Goal: Task Accomplishment & Management: Use online tool/utility

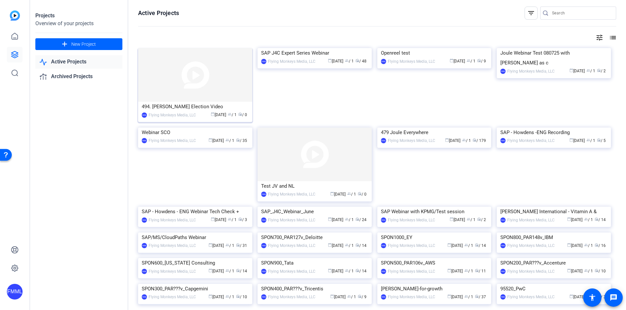
click at [232, 106] on div "494. Tom Neely Election Video" at bounding box center [195, 107] width 107 height 10
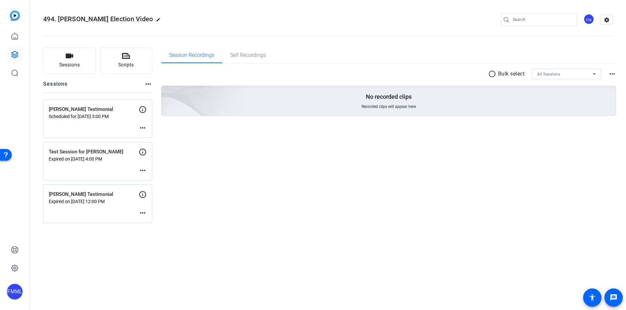
click at [142, 127] on mat-icon "more_horiz" at bounding box center [143, 128] width 8 height 8
click at [150, 135] on span "Edit Session" at bounding box center [159, 138] width 30 height 8
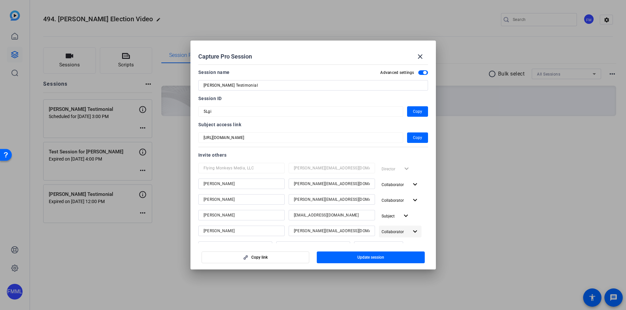
click at [411, 231] on mat-icon "expand_more" at bounding box center [415, 232] width 8 height 8
click at [427, 168] on div at bounding box center [313, 155] width 626 height 310
click at [421, 57] on mat-icon "close" at bounding box center [420, 57] width 8 height 8
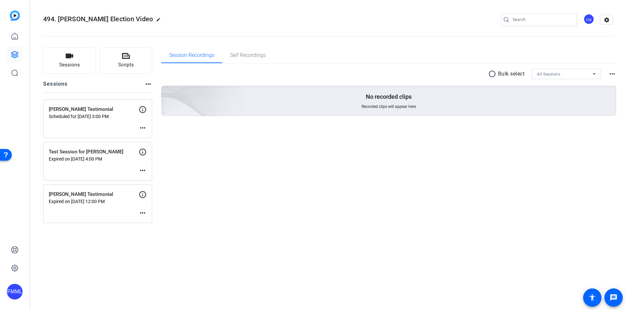
click at [125, 109] on p "Bill Pell Testimonial" at bounding box center [94, 110] width 90 height 8
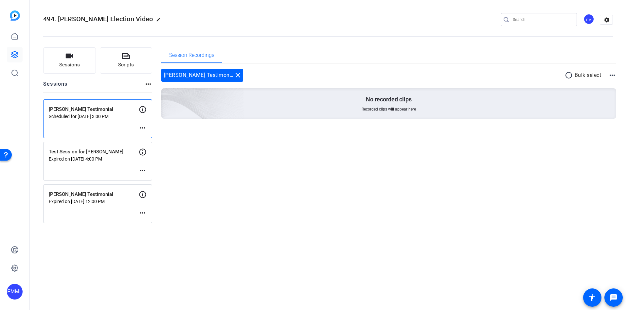
click at [118, 113] on p "Bill Pell Testimonial" at bounding box center [94, 110] width 90 height 8
click at [614, 75] on mat-icon "more_horiz" at bounding box center [612, 75] width 8 height 8
click at [614, 75] on div at bounding box center [313, 155] width 626 height 310
click at [101, 117] on p "Scheduled for Sep 15, 2025 @ 3:00 PM" at bounding box center [94, 116] width 90 height 5
click at [142, 126] on mat-icon "more_horiz" at bounding box center [143, 128] width 8 height 8
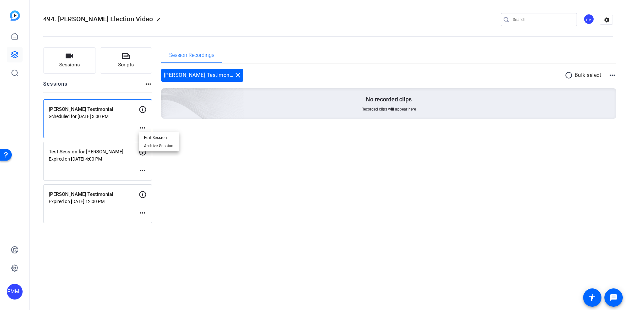
click at [106, 120] on div at bounding box center [313, 155] width 626 height 310
click at [114, 115] on p "Scheduled for Sep 15, 2025 @ 3:00 PM" at bounding box center [94, 116] width 90 height 5
click at [76, 67] on span "Sessions" at bounding box center [69, 65] width 21 height 8
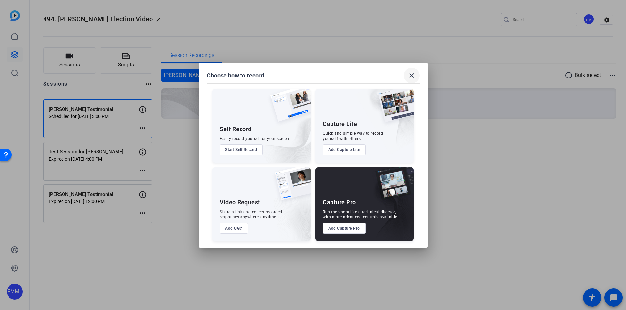
click at [412, 75] on mat-icon "close" at bounding box center [412, 76] width 8 height 8
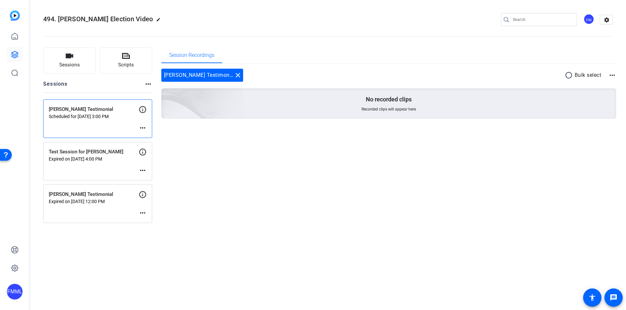
click at [146, 83] on mat-icon "more_horiz" at bounding box center [148, 84] width 8 height 8
click at [379, 47] on div at bounding box center [313, 155] width 626 height 310
click at [16, 37] on icon at bounding box center [15, 36] width 8 height 8
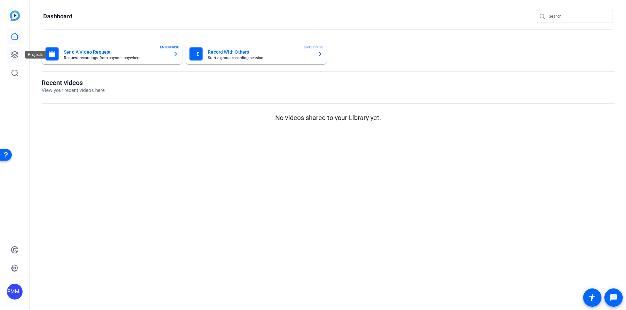
click at [15, 54] on icon at bounding box center [15, 55] width 8 height 8
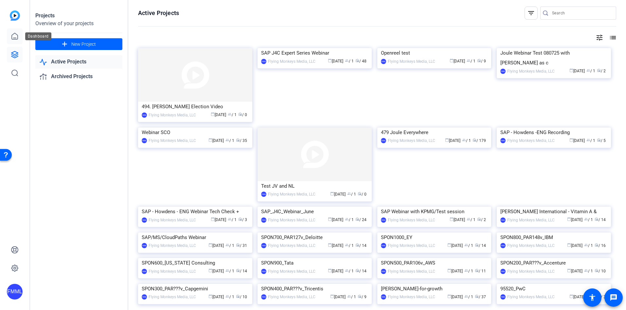
click at [13, 38] on icon at bounding box center [15, 36] width 6 height 6
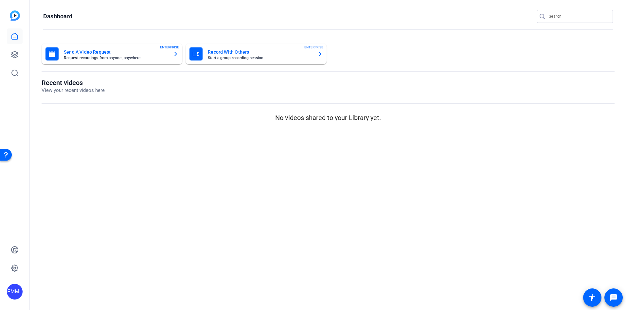
click at [258, 52] on mat-card-title "Record With Others" at bounding box center [260, 52] width 104 height 8
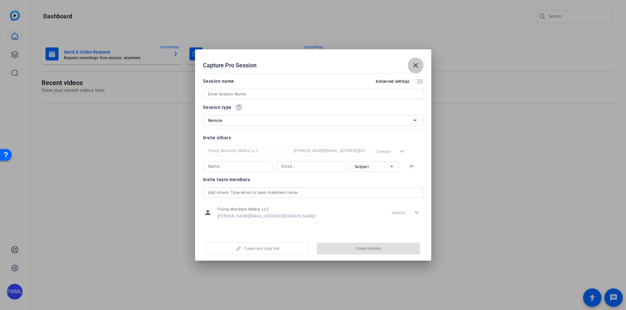
click at [416, 63] on mat-icon "close" at bounding box center [416, 66] width 8 height 8
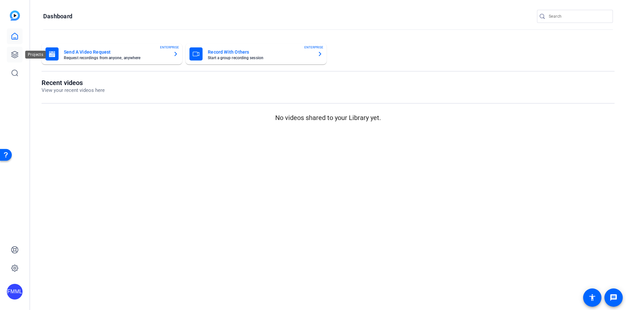
click at [13, 54] on icon at bounding box center [15, 55] width 8 height 8
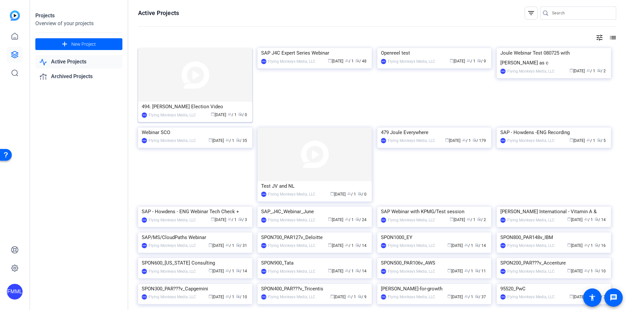
click at [229, 70] on img at bounding box center [195, 75] width 114 height 54
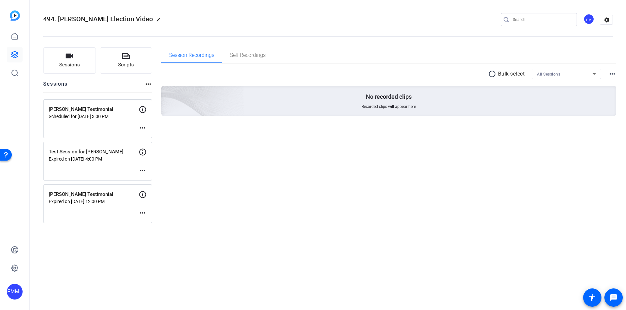
click at [111, 112] on p "Bill Pell Testimonial" at bounding box center [94, 110] width 90 height 8
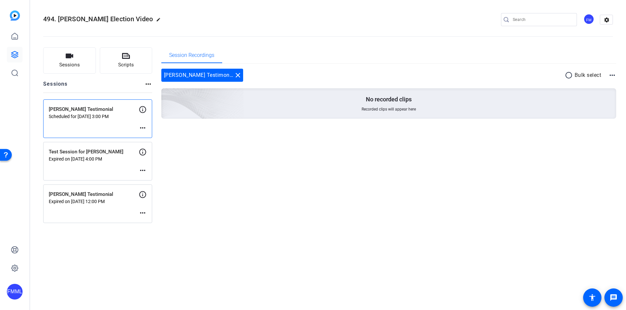
click at [613, 74] on mat-icon "more_horiz" at bounding box center [612, 75] width 8 height 8
click at [613, 74] on div at bounding box center [313, 155] width 626 height 310
click at [71, 129] on span "Enter Session" at bounding box center [66, 129] width 24 height 5
click at [68, 129] on span "Enter Session" at bounding box center [66, 129] width 24 height 5
click at [142, 215] on mat-icon "more_horiz" at bounding box center [143, 216] width 8 height 8
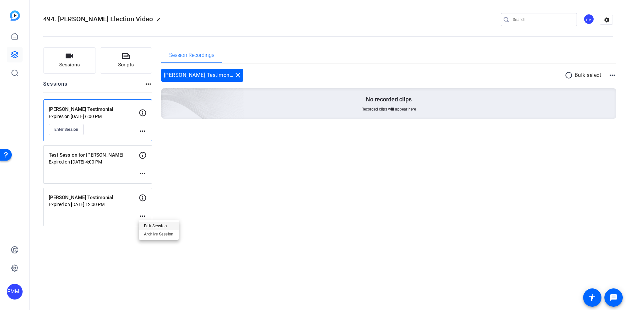
click at [157, 224] on span "Edit Session" at bounding box center [159, 226] width 30 height 8
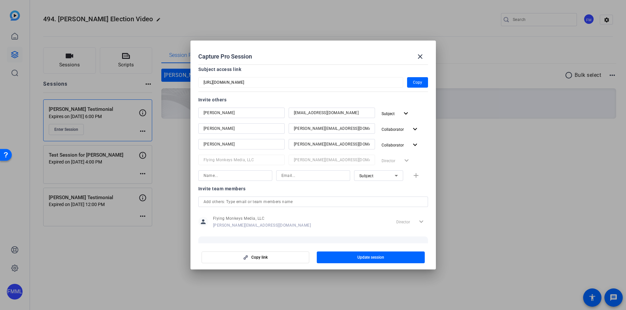
scroll to position [34, 0]
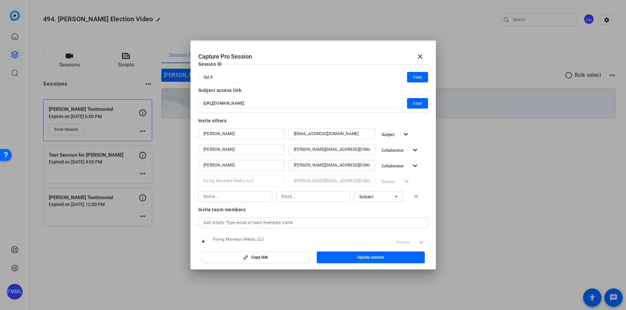
click at [239, 198] on input at bounding box center [235, 197] width 63 height 8
type input "Jim"
type input "jim@flyingmonkeysmedia.com"
click at [394, 197] on icon at bounding box center [396, 197] width 8 height 8
click at [383, 209] on mat-option "Collaborator" at bounding box center [375, 210] width 49 height 10
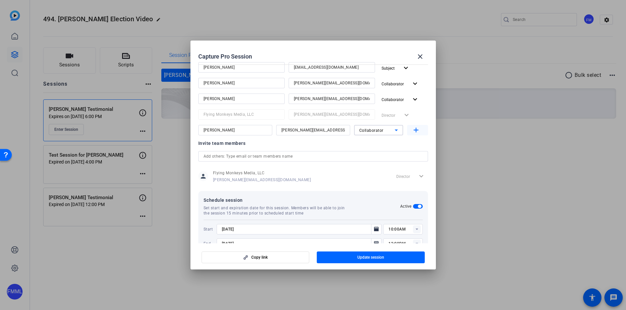
scroll to position [119, 0]
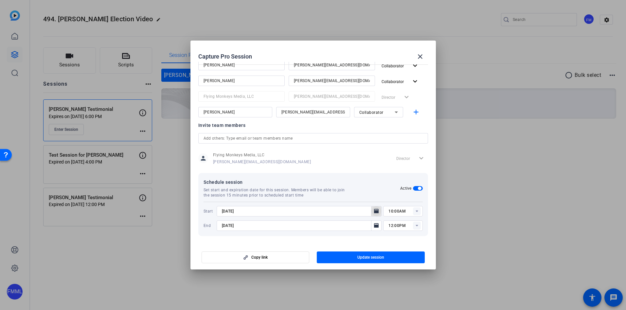
click at [374, 210] on icon "Open calendar" at bounding box center [376, 212] width 5 height 8
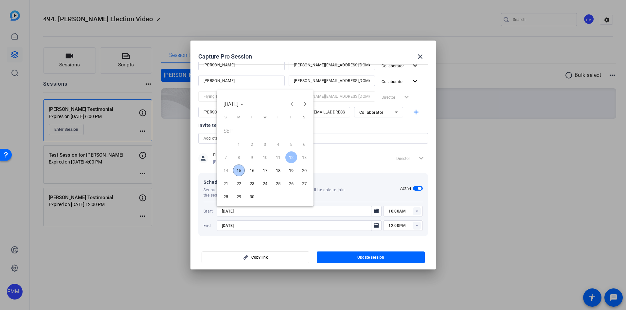
click at [267, 170] on span "17" at bounding box center [265, 171] width 12 height 12
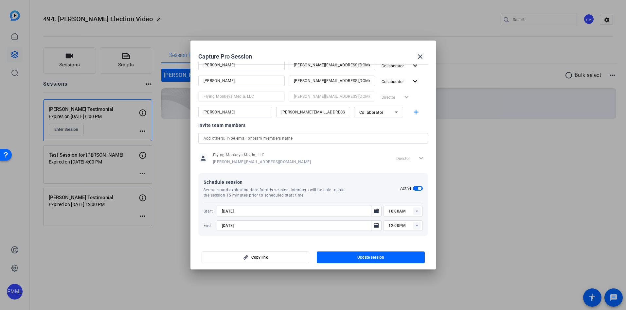
type input "9/17/2025"
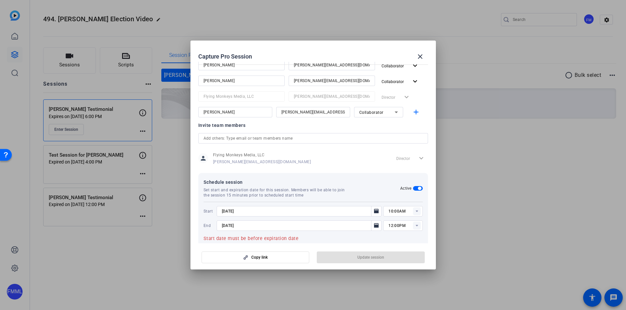
click at [415, 211] on rect at bounding box center [417, 212] width 8 height 8
click at [399, 238] on span "04:00PM" at bounding box center [393, 240] width 17 height 5
type input "04:00PM"
click at [416, 225] on icon at bounding box center [417, 226] width 2 height 2
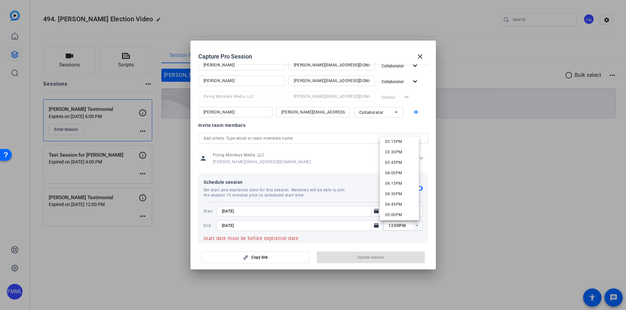
scroll to position [695, 0]
click at [395, 203] on span "06:00PM" at bounding box center [393, 204] width 17 height 5
type input "06:00PM"
click at [374, 226] on icon "Open calendar" at bounding box center [376, 225] width 5 height 5
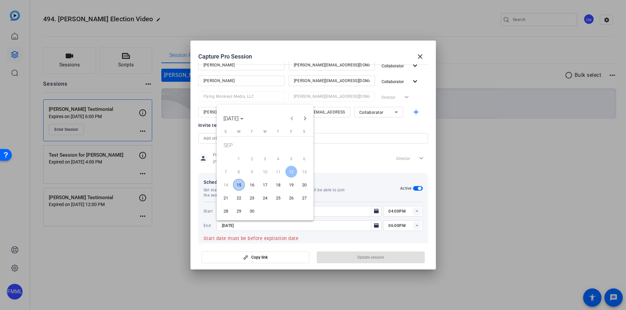
click at [264, 182] on span "17" at bounding box center [265, 185] width 12 height 12
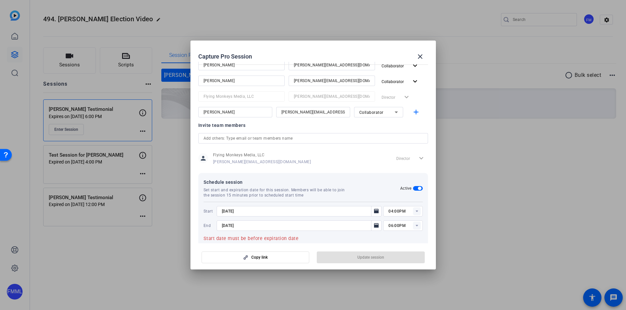
type input "9/17/2025"
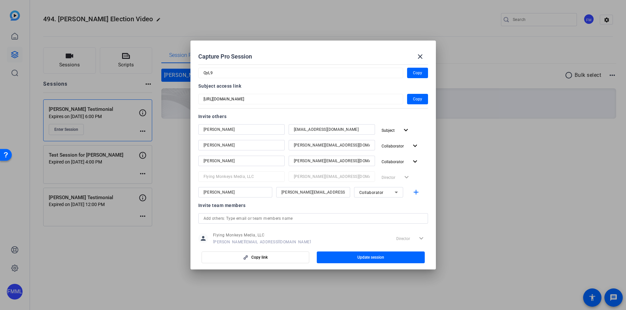
scroll to position [0, 0]
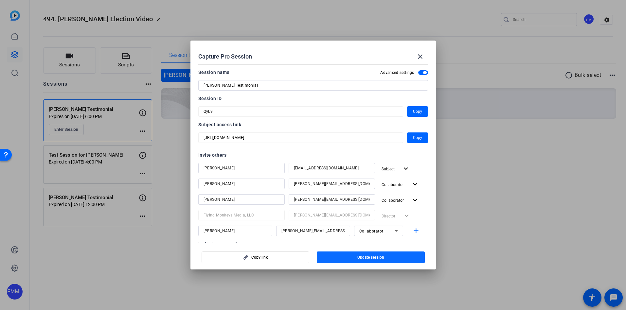
click at [368, 257] on span "Update session" at bounding box center [370, 257] width 27 height 5
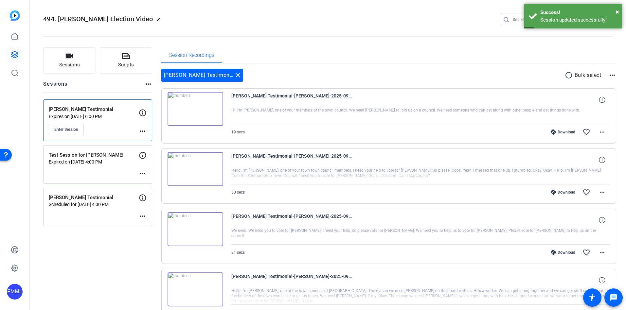
click at [141, 216] on mat-icon "more_horiz" at bounding box center [143, 216] width 8 height 8
click at [151, 224] on span "Edit Session" at bounding box center [159, 226] width 30 height 8
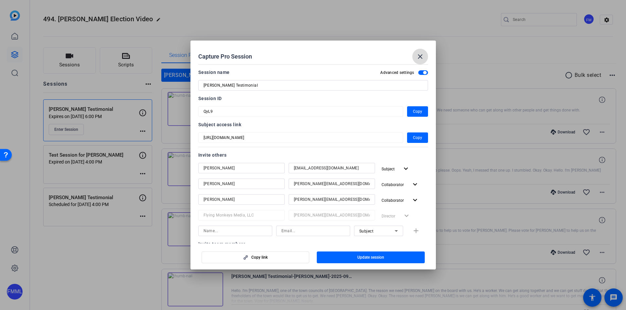
click at [420, 57] on mat-icon "close" at bounding box center [420, 57] width 8 height 8
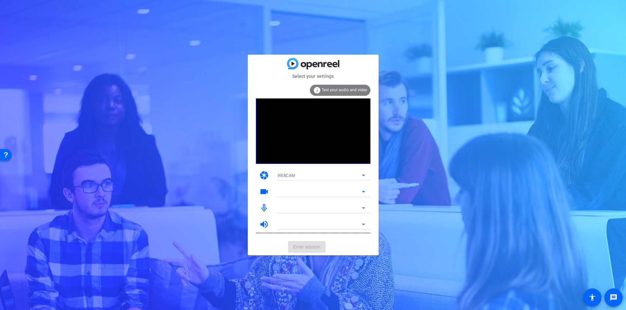
click at [363, 192] on icon at bounding box center [363, 192] width 3 height 2
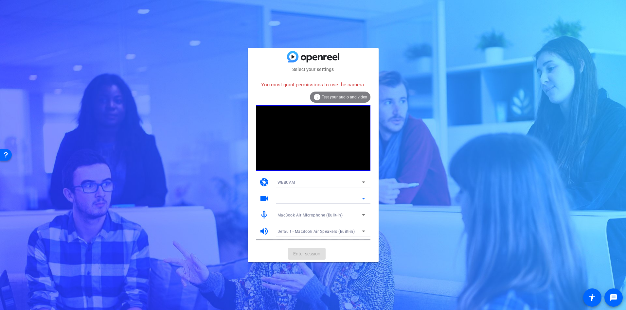
click at [302, 157] on video at bounding box center [313, 137] width 115 height 65
click at [301, 151] on video at bounding box center [313, 137] width 115 height 65
click at [332, 97] on span "Test your audio and video" at bounding box center [344, 97] width 45 height 5
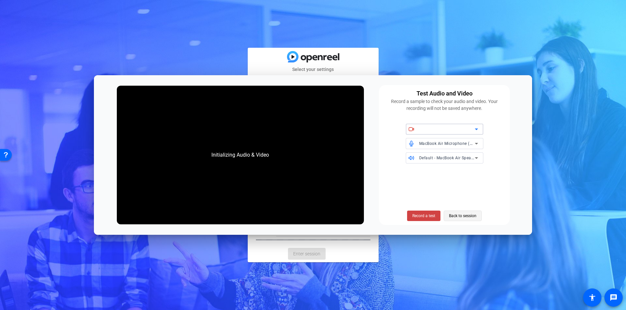
click at [460, 218] on span "Back to session" at bounding box center [462, 216] width 27 height 12
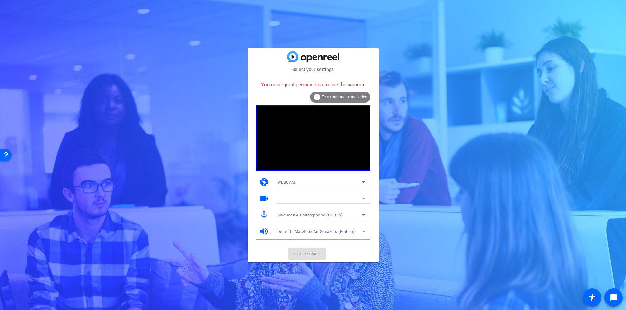
click at [332, 99] on span "Test your audio and video" at bounding box center [344, 97] width 45 height 5
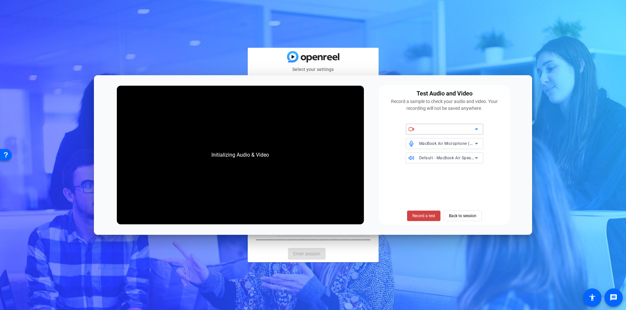
click at [477, 130] on icon at bounding box center [476, 130] width 3 height 2
click at [459, 214] on span "Back to session" at bounding box center [462, 216] width 27 height 12
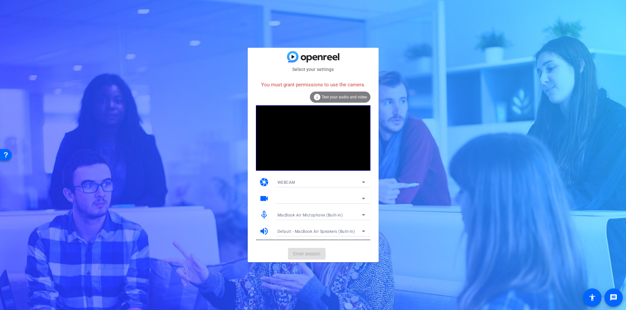
click at [322, 88] on div "You must grant permissions to use the camera." at bounding box center [313, 85] width 115 height 14
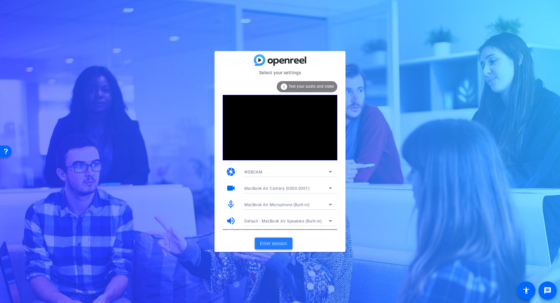
click at [274, 242] on span "Enter session" at bounding box center [273, 243] width 27 height 7
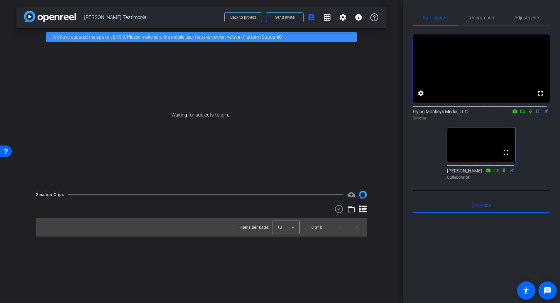
click at [513, 113] on icon at bounding box center [515, 111] width 4 height 4
click at [518, 118] on div at bounding box center [280, 151] width 560 height 303
click at [520, 114] on icon at bounding box center [522, 111] width 5 height 5
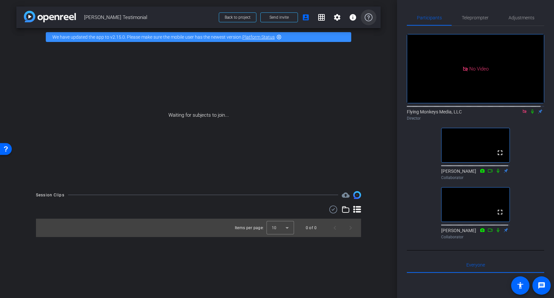
click at [368, 18] on icon at bounding box center [369, 17] width 8 height 8
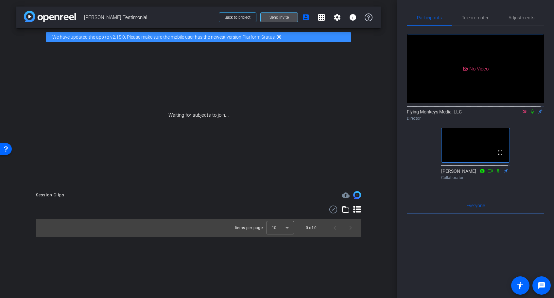
click at [285, 18] on span "Send invite" at bounding box center [279, 17] width 19 height 5
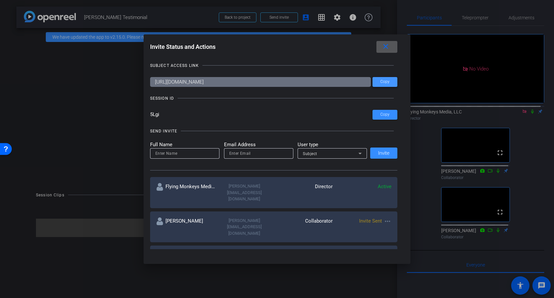
click at [386, 82] on span "Copy" at bounding box center [385, 81] width 9 height 5
click at [385, 82] on span "Copy" at bounding box center [385, 81] width 9 height 5
click at [387, 46] on mat-icon "close" at bounding box center [386, 47] width 8 height 8
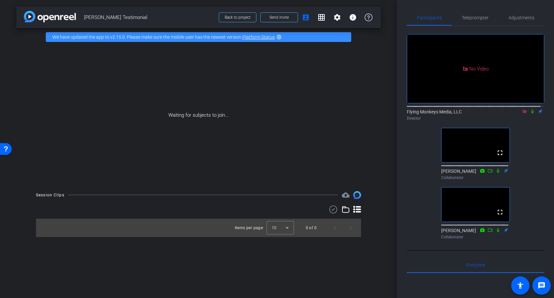
click at [279, 37] on mat-icon "highlight_off" at bounding box center [279, 36] width 5 height 5
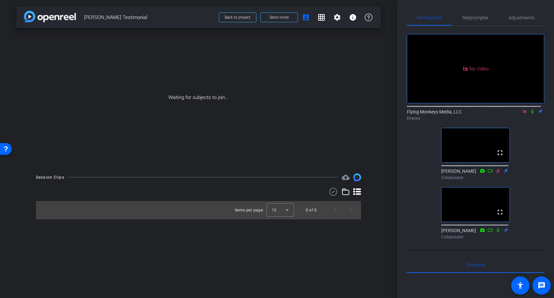
click at [530, 114] on icon at bounding box center [532, 111] width 5 height 5
click at [277, 18] on span "Send invite" at bounding box center [279, 17] width 19 height 5
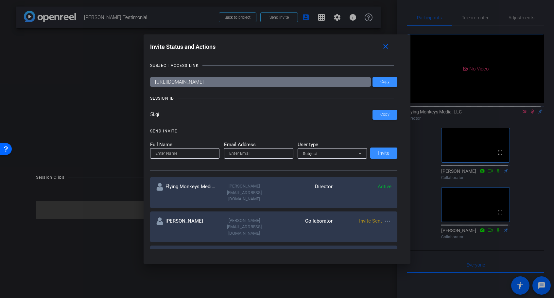
drag, startPoint x: 160, startPoint y: 115, endPoint x: 149, endPoint y: 115, distance: 11.1
click at [150, 115] on input "5Lgi" at bounding box center [261, 115] width 223 height 10
click at [90, 195] on div at bounding box center [277, 149] width 554 height 298
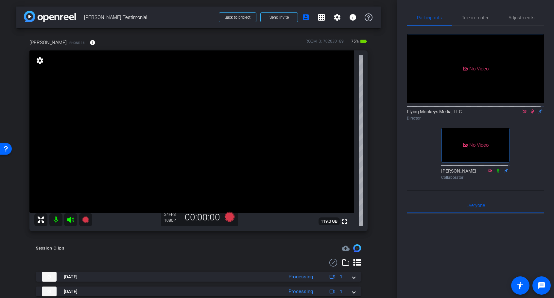
click at [531, 114] on icon at bounding box center [533, 111] width 4 height 4
click at [532, 114] on icon at bounding box center [533, 111] width 3 height 4
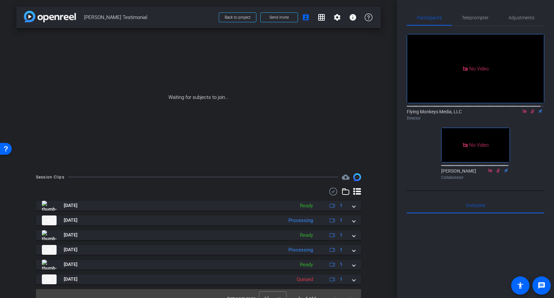
click at [530, 114] on icon at bounding box center [532, 111] width 5 height 5
click at [532, 114] on icon at bounding box center [533, 111] width 3 height 4
